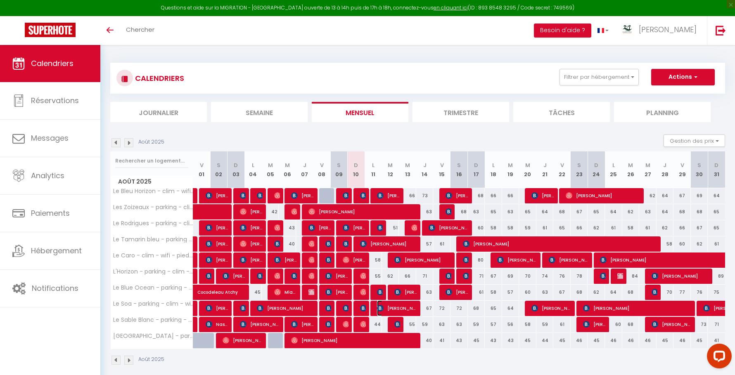
click at [377, 308] on img at bounding box center [380, 308] width 7 height 7
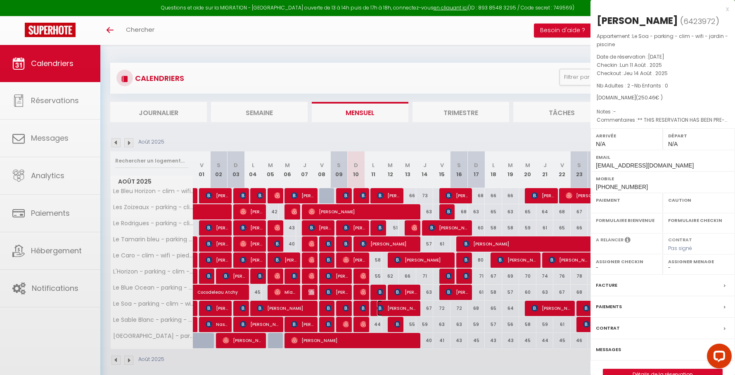
select select "OK"
select select "0"
select select "1"
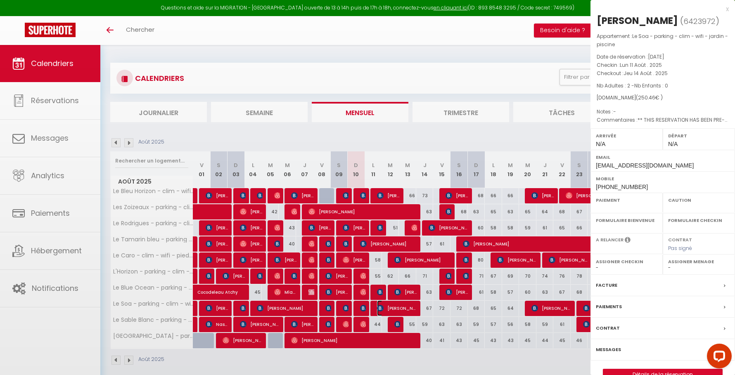
select select
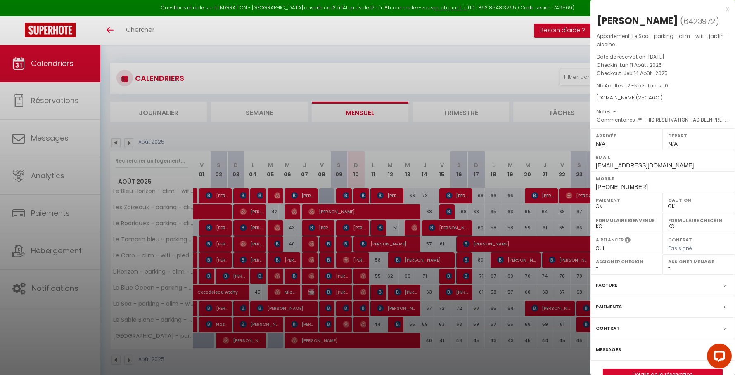
click at [377, 308] on div at bounding box center [367, 187] width 735 height 375
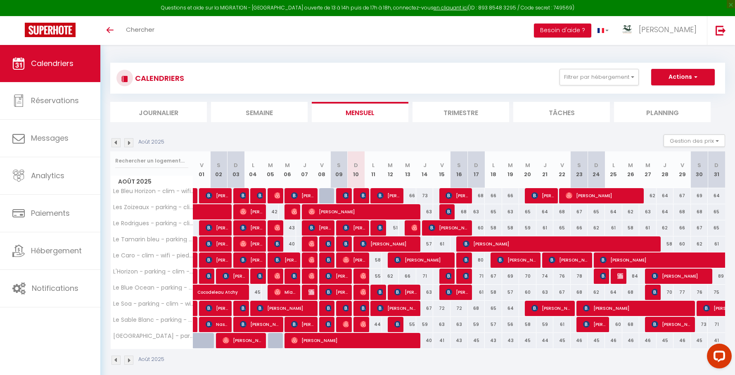
click at [376, 290] on div at bounding box center [378, 293] width 17 height 16
click at [380, 292] on img at bounding box center [380, 292] width 7 height 7
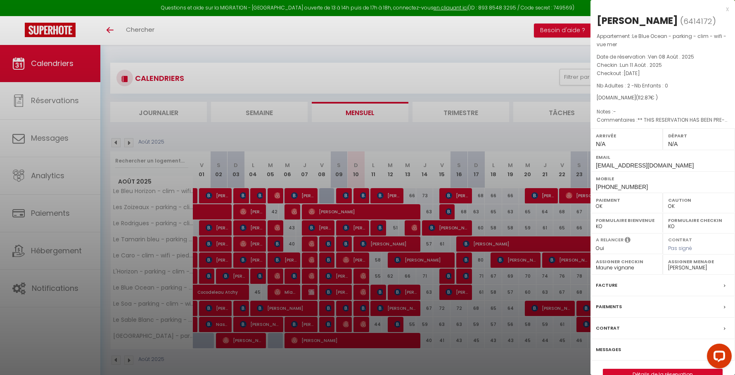
click at [380, 292] on div at bounding box center [367, 187] width 735 height 375
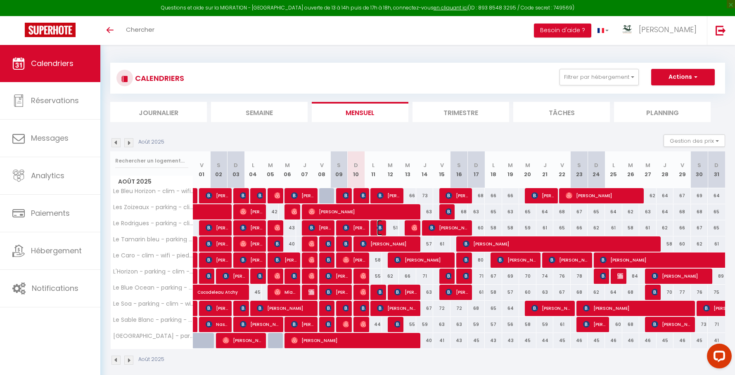
click at [378, 228] on img at bounding box center [380, 228] width 7 height 7
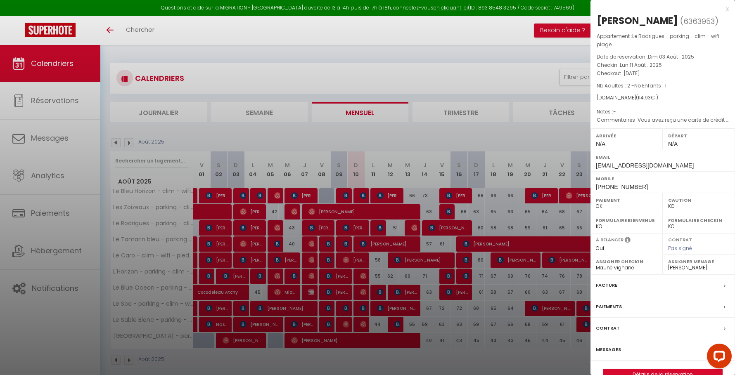
click at [378, 228] on div at bounding box center [367, 187] width 735 height 375
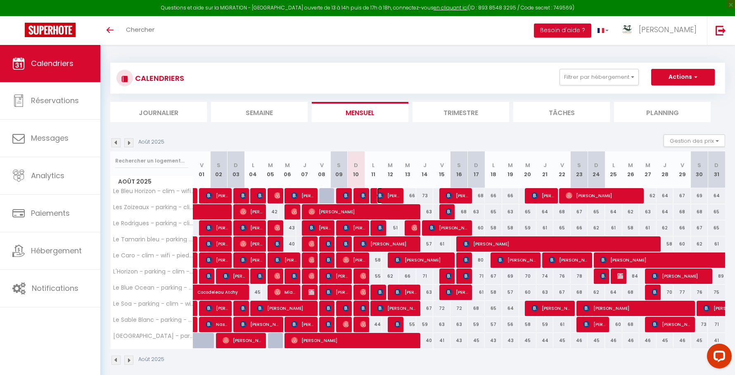
click at [381, 197] on img at bounding box center [380, 195] width 7 height 7
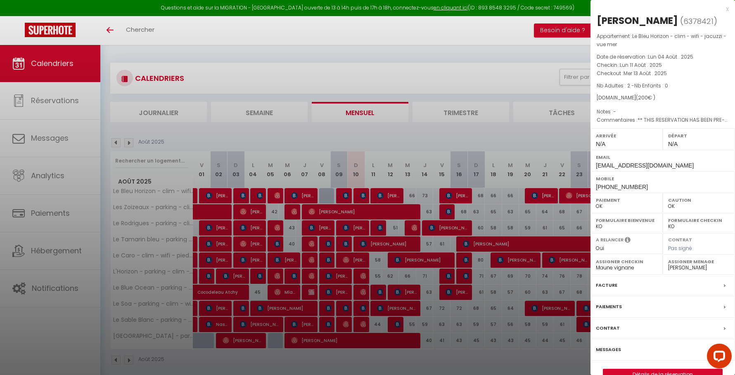
click at [381, 197] on div at bounding box center [367, 187] width 735 height 375
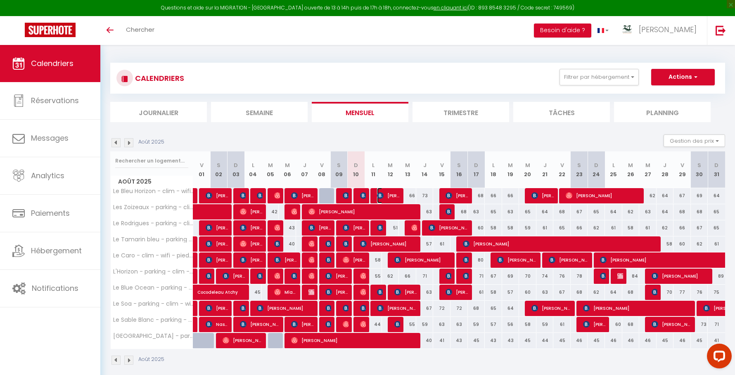
click at [385, 193] on span "[PERSON_NAME]" at bounding box center [388, 196] width 23 height 16
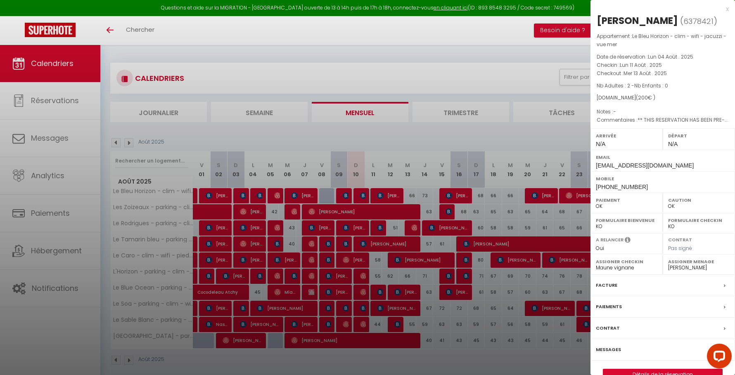
click at [385, 193] on div at bounding box center [367, 187] width 735 height 375
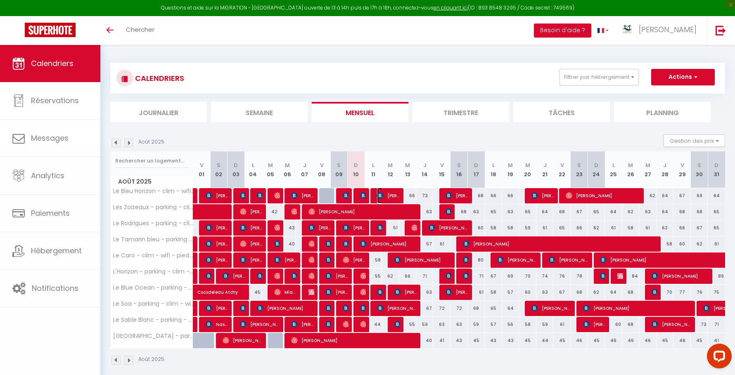
click at [385, 193] on span "[PERSON_NAME]" at bounding box center [388, 196] width 23 height 16
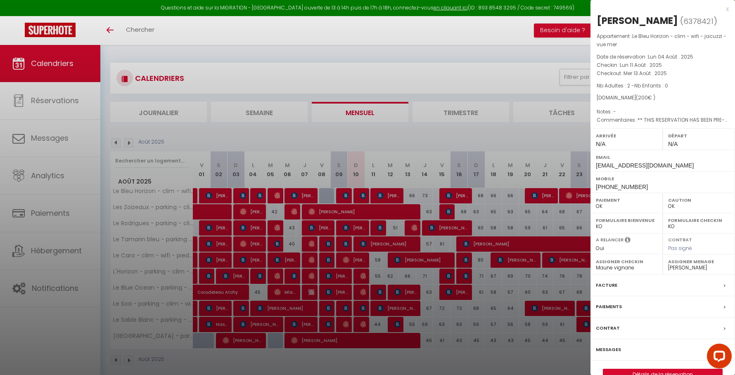
click at [385, 193] on div at bounding box center [367, 187] width 735 height 375
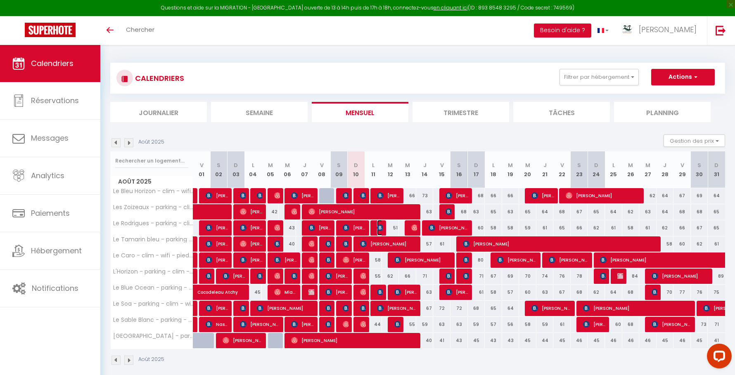
click at [377, 228] on img at bounding box center [380, 228] width 7 height 7
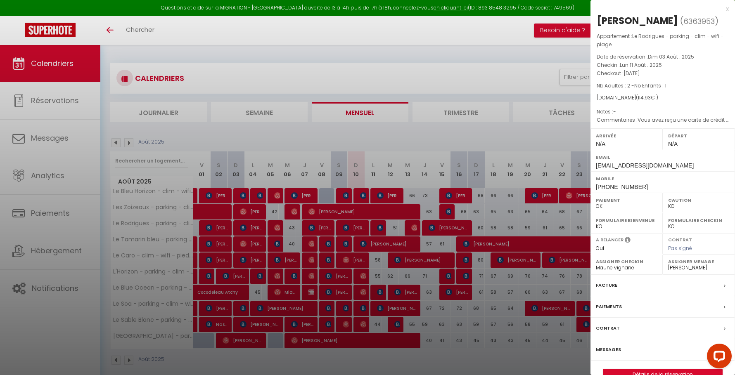
click at [377, 228] on div at bounding box center [367, 187] width 735 height 375
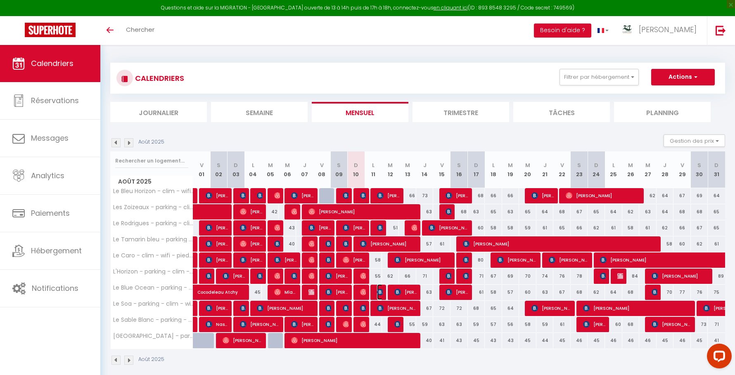
click at [381, 290] on img at bounding box center [380, 292] width 7 height 7
select select "OK"
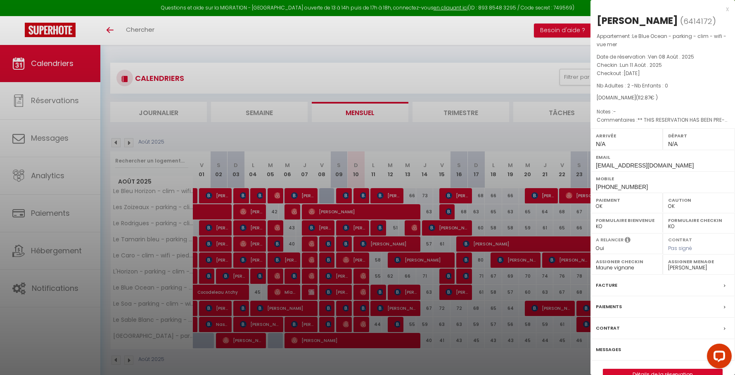
click at [381, 290] on div at bounding box center [367, 187] width 735 height 375
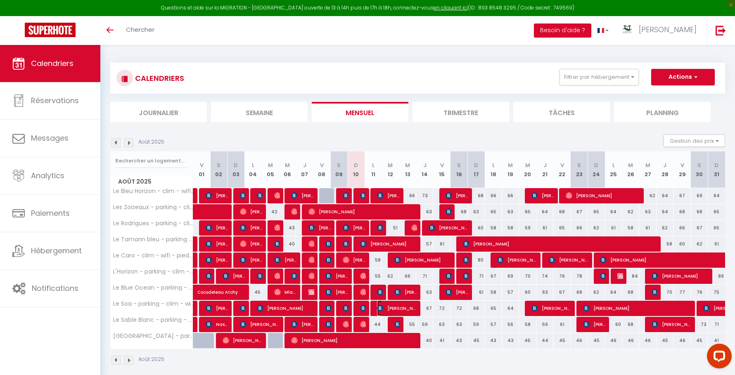
click at [381, 307] on img at bounding box center [380, 308] width 7 height 7
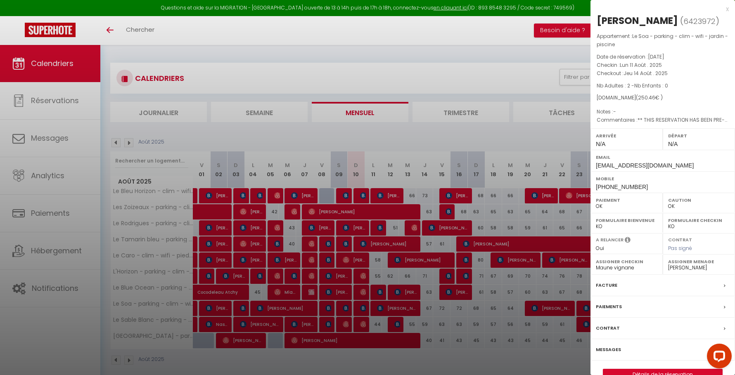
click at [381, 307] on div at bounding box center [367, 187] width 735 height 375
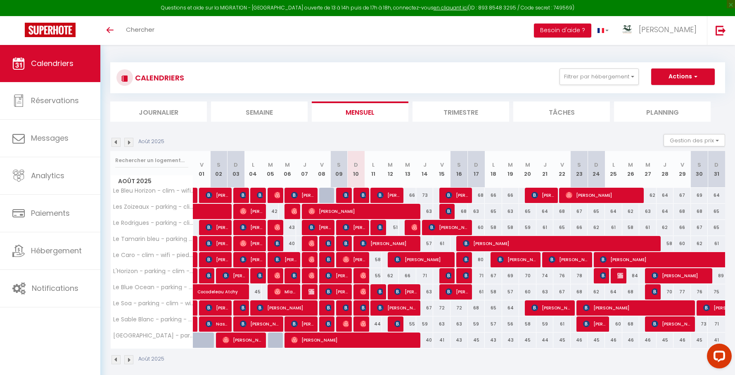
scroll to position [45, 0]
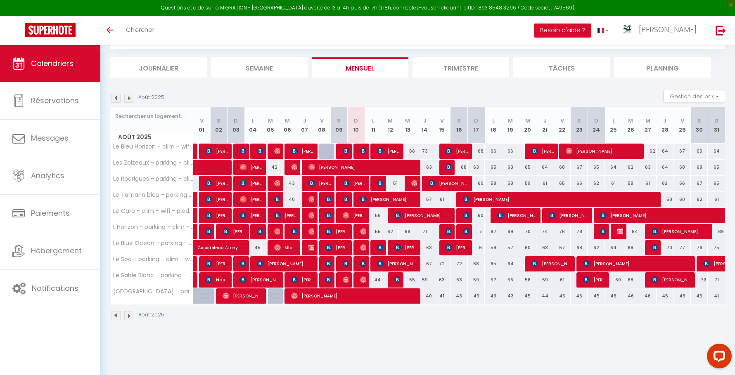
click at [450, 62] on li "Trimestre" at bounding box center [461, 67] width 97 height 20
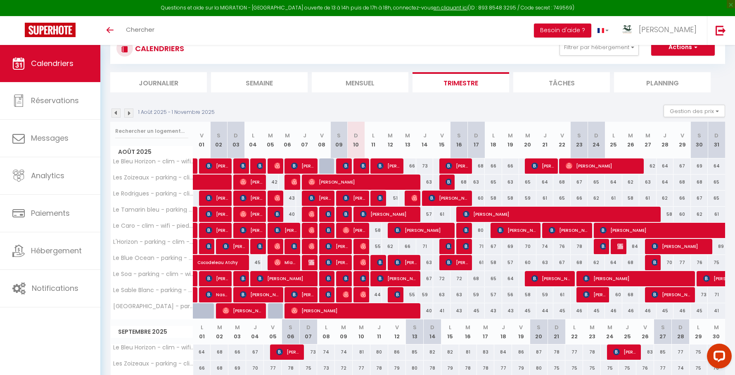
scroll to position [9, 0]
